Goal: Transaction & Acquisition: Book appointment/travel/reservation

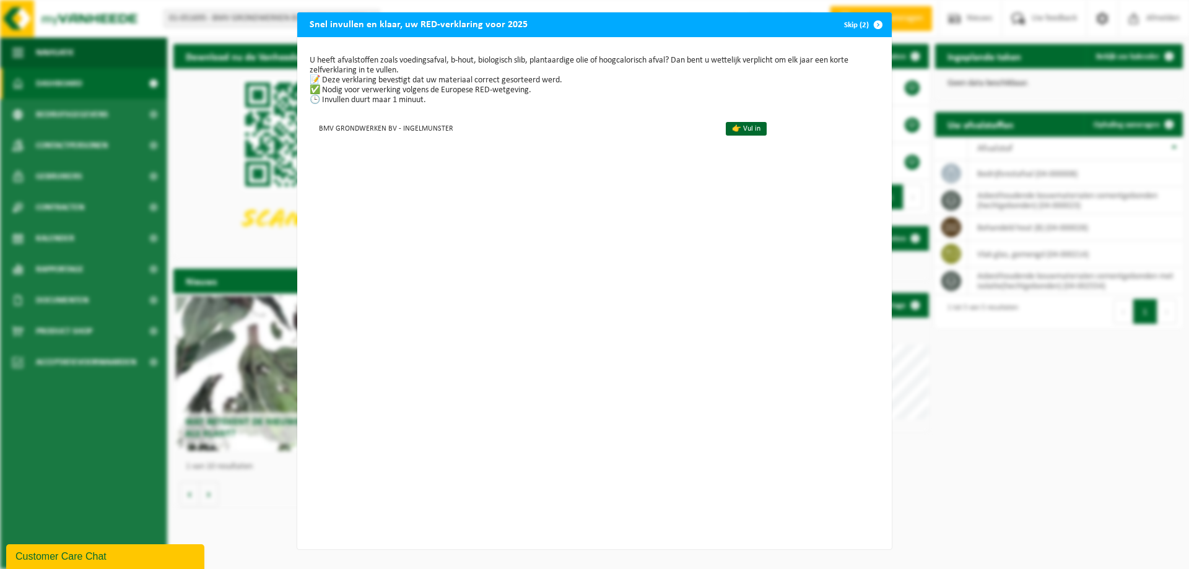
click at [851, 27] on button "Skip (2)" at bounding box center [862, 24] width 56 height 25
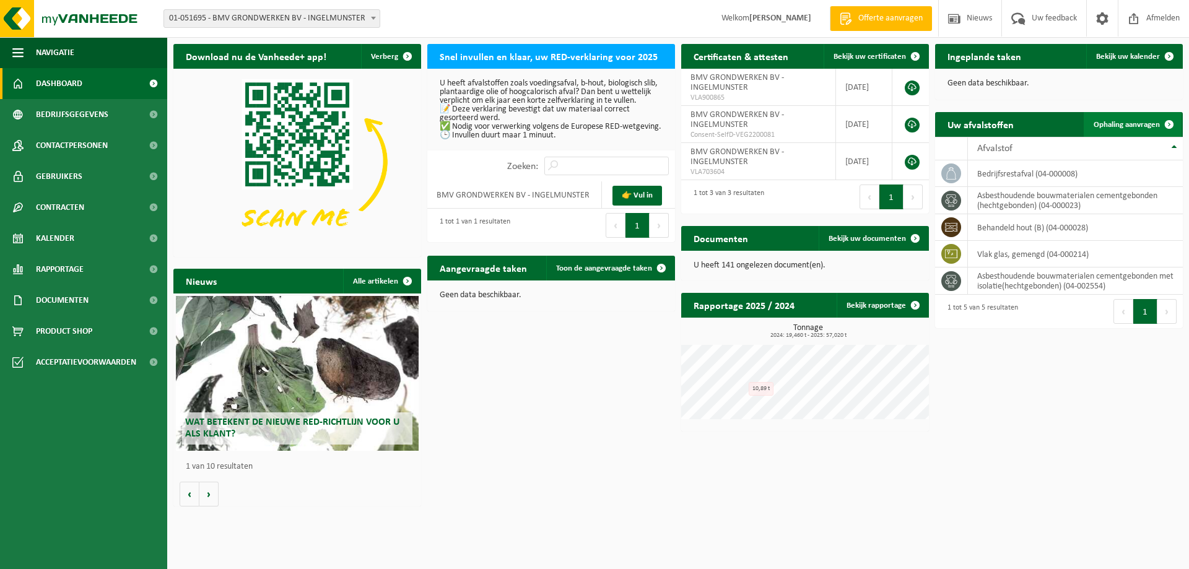
click at [1137, 129] on link "Ophaling aanvragen" at bounding box center [1133, 124] width 98 height 25
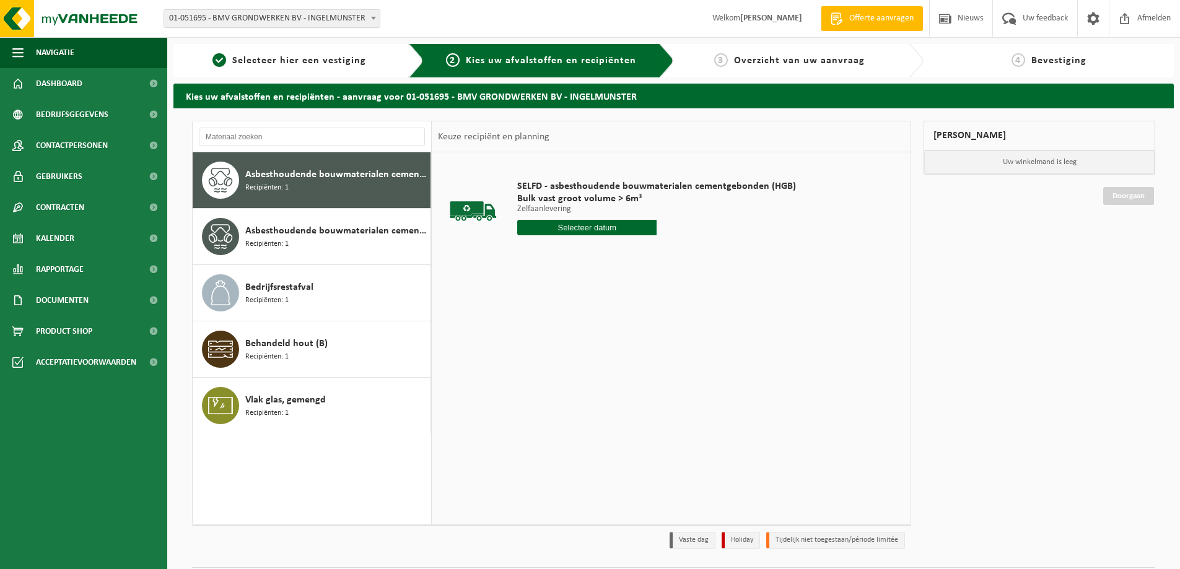
click at [344, 177] on span "Asbesthoudende bouwmaterialen cementgebonden (hechtgebonden)" at bounding box center [336, 174] width 182 height 15
click at [251, 237] on span "Asbesthoudende bouwmaterialen cementgebonden met isolatie(hechtgebonden)" at bounding box center [336, 231] width 182 height 15
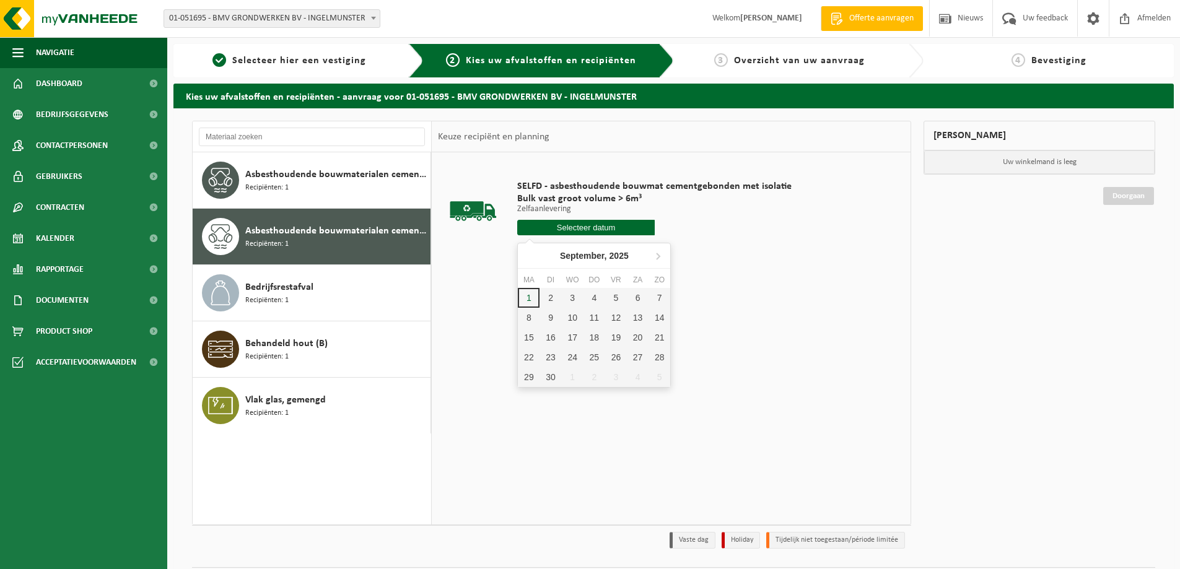
click at [595, 227] on input "text" at bounding box center [586, 227] width 138 height 15
click at [557, 303] on div "2" at bounding box center [551, 298] width 22 height 20
type input "Van [DATE]"
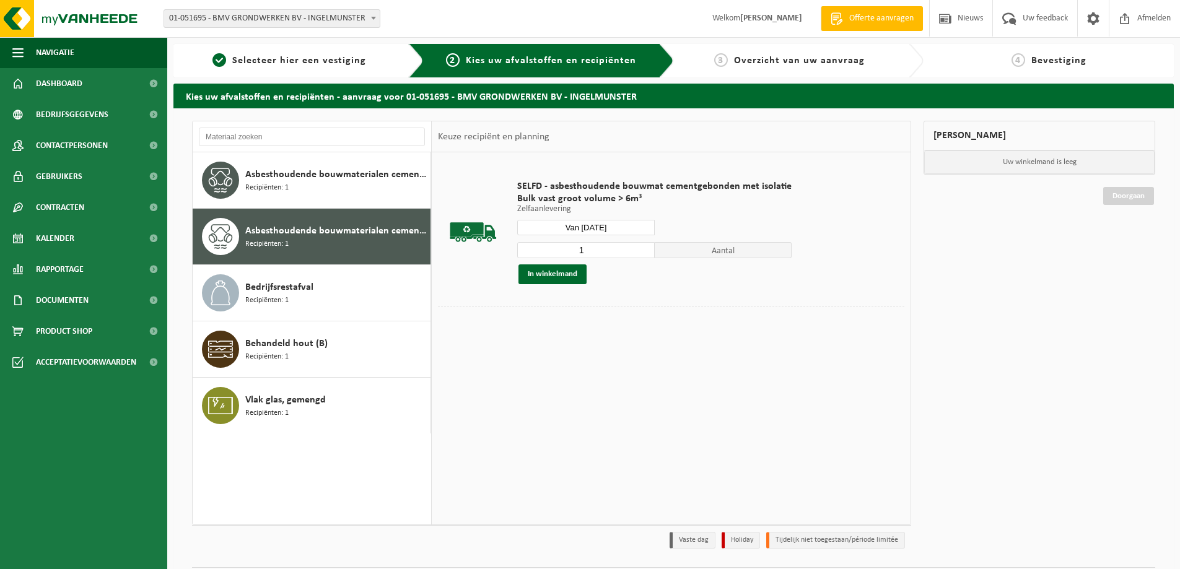
click at [705, 253] on span "Aantal" at bounding box center [724, 250] width 138 height 16
click at [607, 242] on div "1 Aantal" at bounding box center [654, 250] width 274 height 17
click at [641, 248] on input "2" at bounding box center [586, 250] width 138 height 16
click at [641, 248] on input "3" at bounding box center [586, 250] width 138 height 16
type input "4"
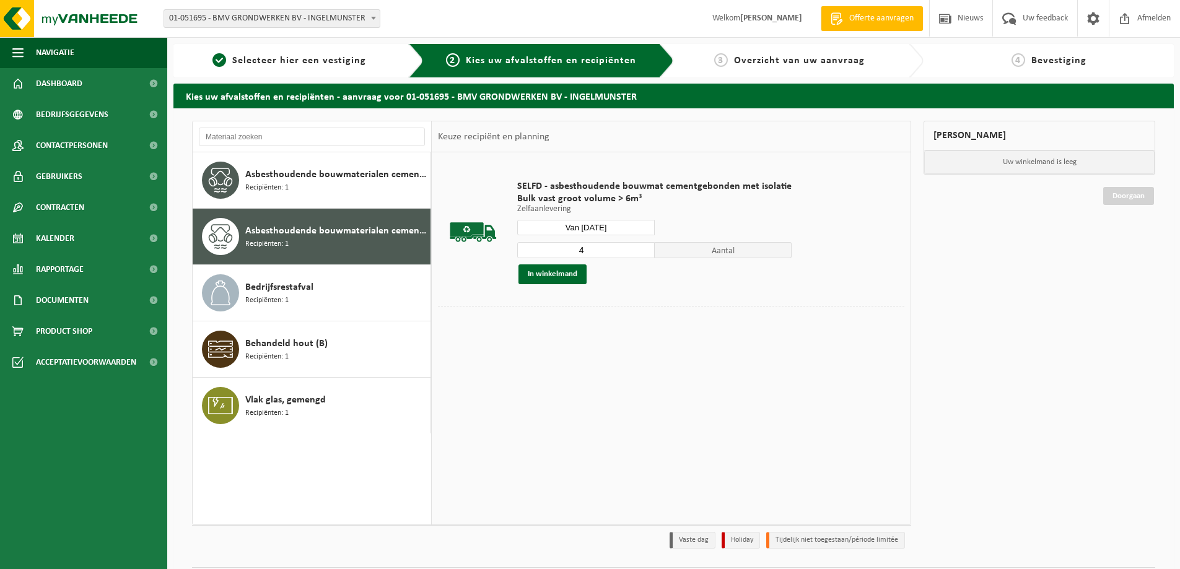
click at [641, 248] on input "4" at bounding box center [586, 250] width 138 height 16
click at [571, 277] on button "In winkelmand" at bounding box center [553, 275] width 68 height 20
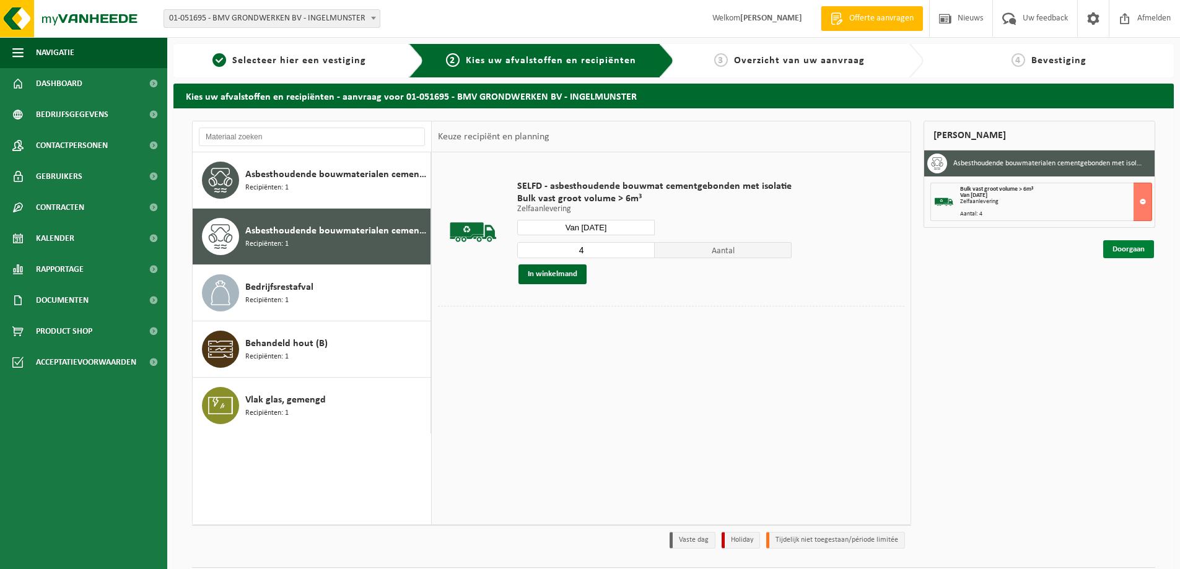
click at [1121, 246] on link "Doorgaan" at bounding box center [1128, 249] width 51 height 18
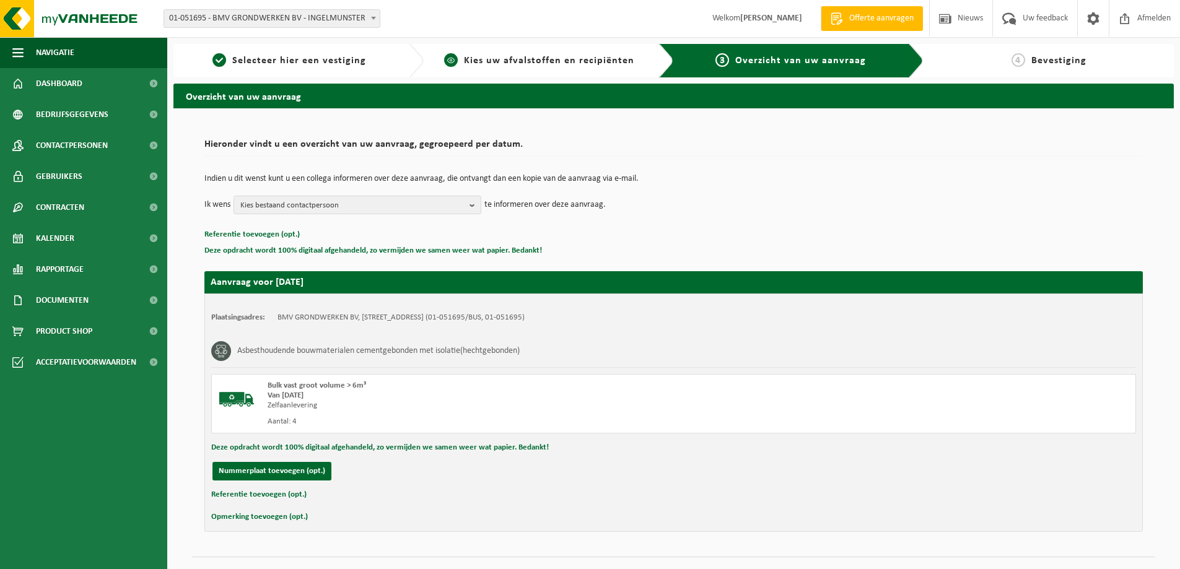
click at [535, 61] on span "Kies uw afvalstoffen en recipiënten" at bounding box center [549, 61] width 170 height 10
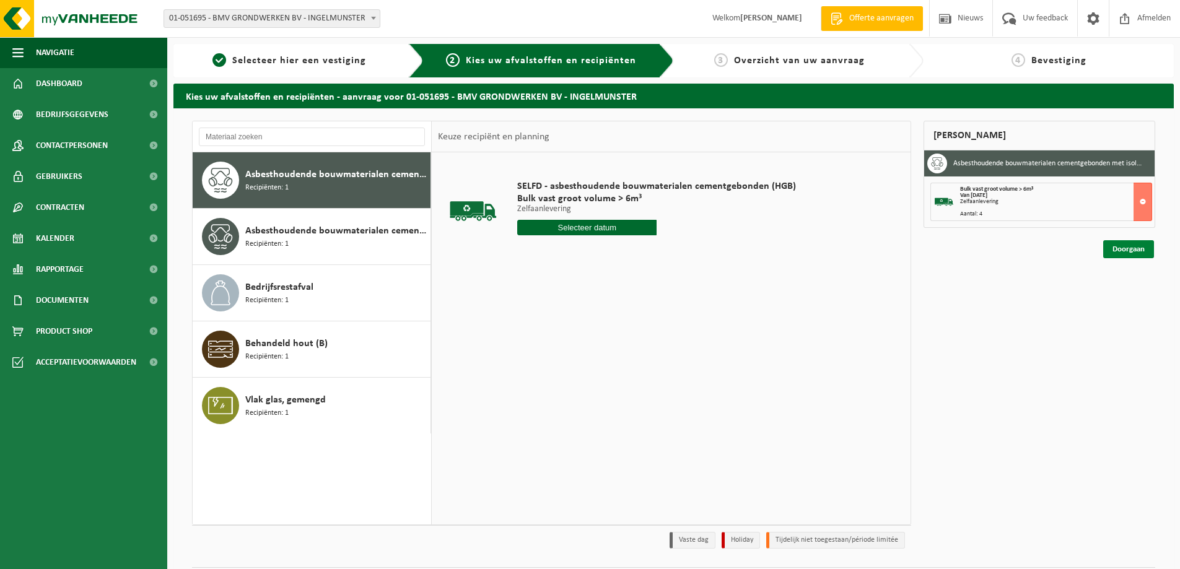
click at [1137, 251] on link "Doorgaan" at bounding box center [1128, 249] width 51 height 18
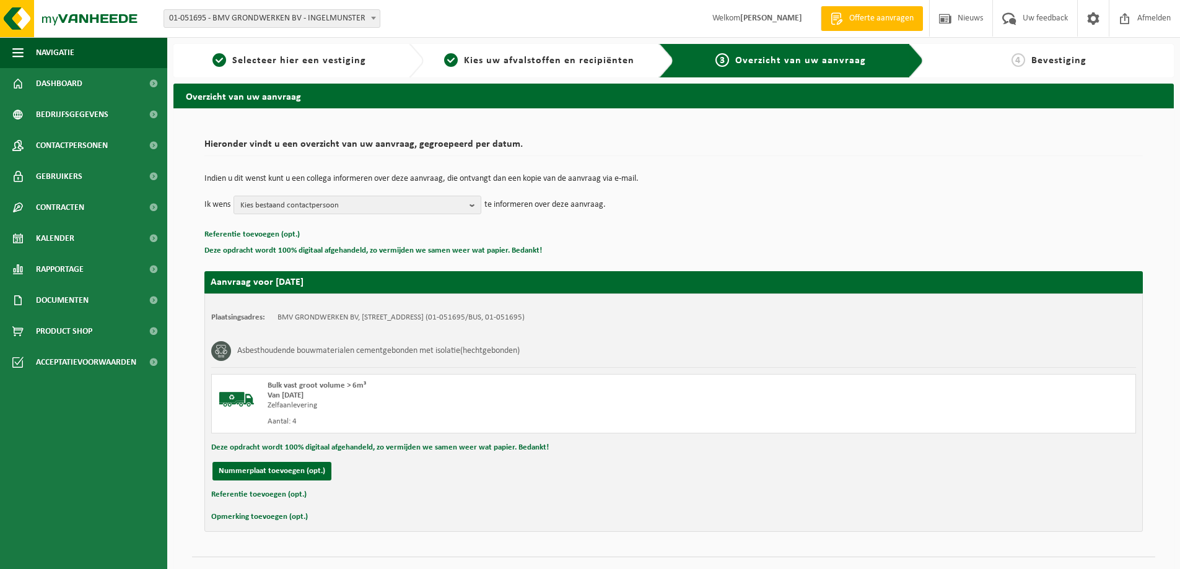
scroll to position [25, 0]
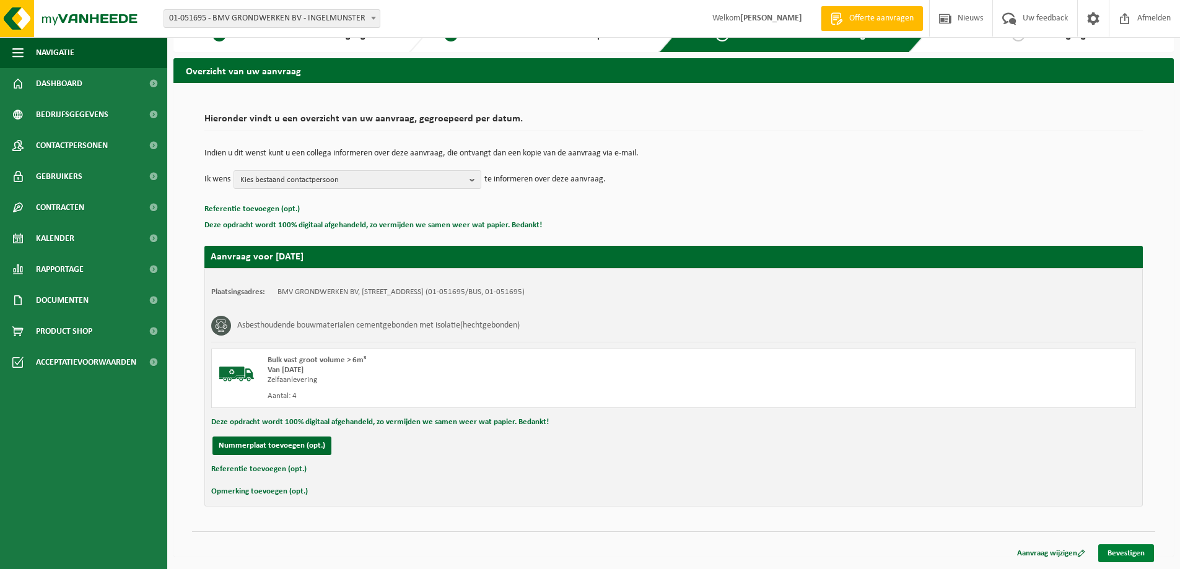
click at [1132, 546] on link "Bevestigen" at bounding box center [1126, 554] width 56 height 18
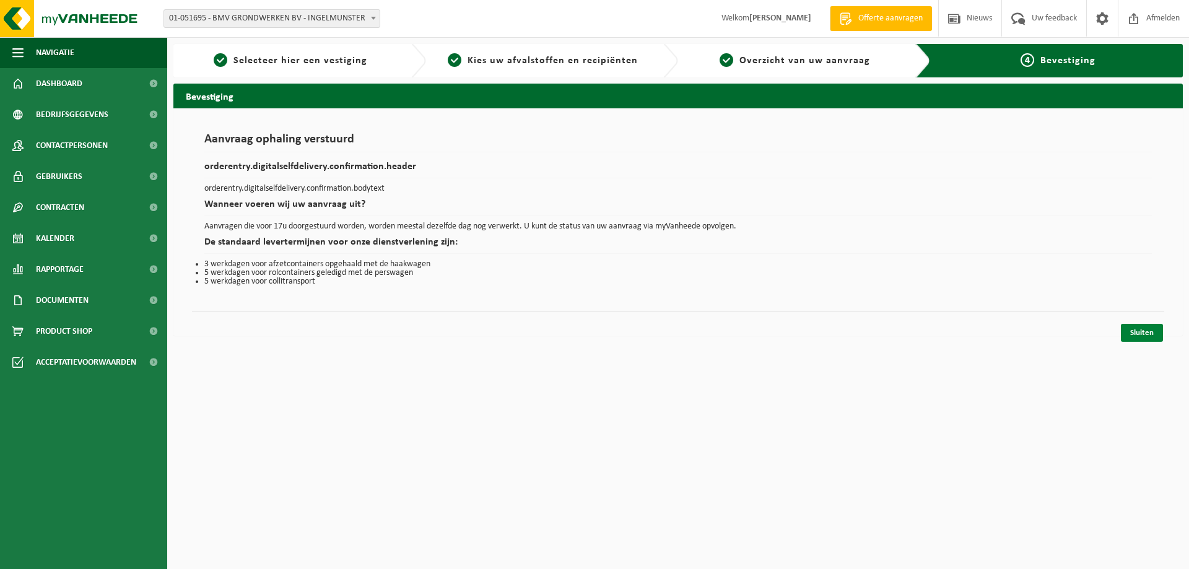
click at [1157, 329] on link "Sluiten" at bounding box center [1142, 333] width 42 height 18
